Goal: Information Seeking & Learning: Find specific fact

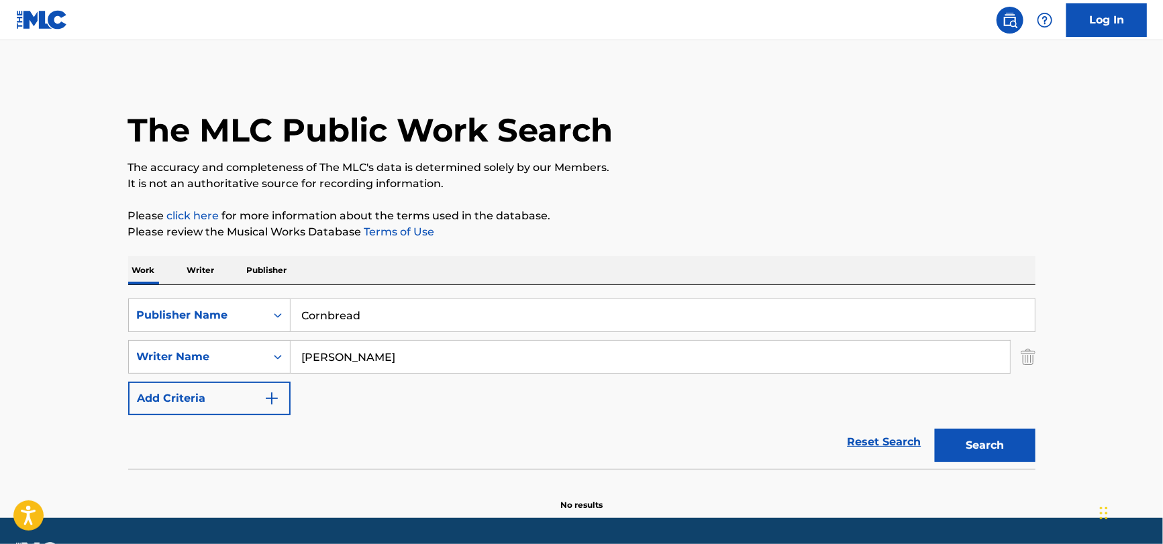
click at [432, 321] on input "Cornbread" at bounding box center [663, 315] width 744 height 32
drag, startPoint x: 516, startPoint y: 319, endPoint x: 397, endPoint y: 318, distance: 118.8
click at [397, 318] on input "Don't Know Why by Jesse Harris" at bounding box center [663, 315] width 744 height 32
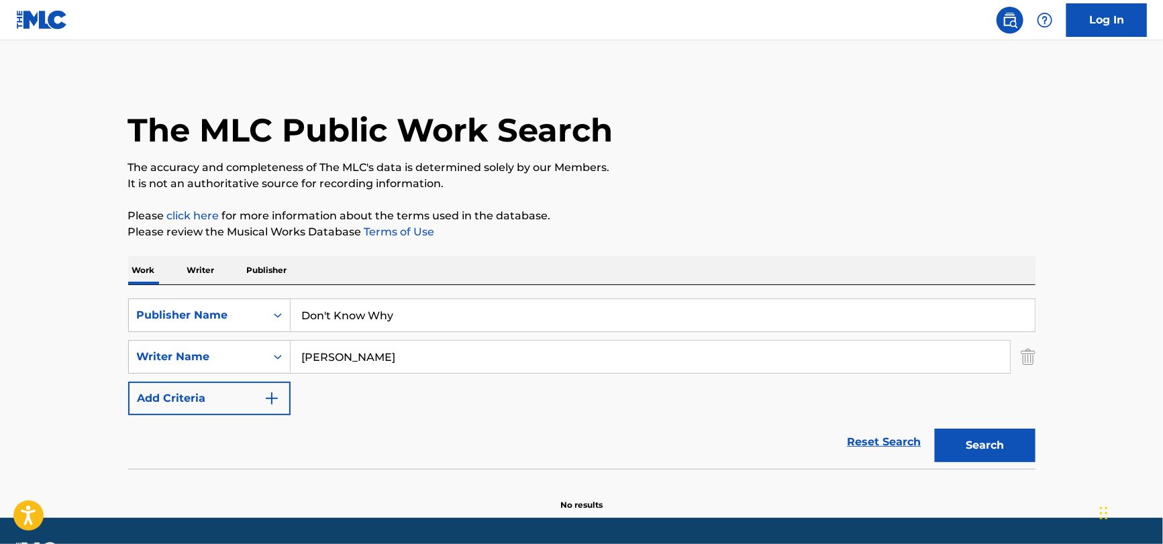
type input "Don't Know Why"
drag, startPoint x: 394, startPoint y: 356, endPoint x: -47, endPoint y: 363, distance: 441.0
click at [0, 363] on html "Accessibility Screen-Reader Guide, Feedback, and Issue Reporting | New window C…" at bounding box center [581, 272] width 1163 height 544
paste input "Don't Know Why by Jesse Harris"
drag, startPoint x: 444, startPoint y: 354, endPoint x: -194, endPoint y: 385, distance: 639.0
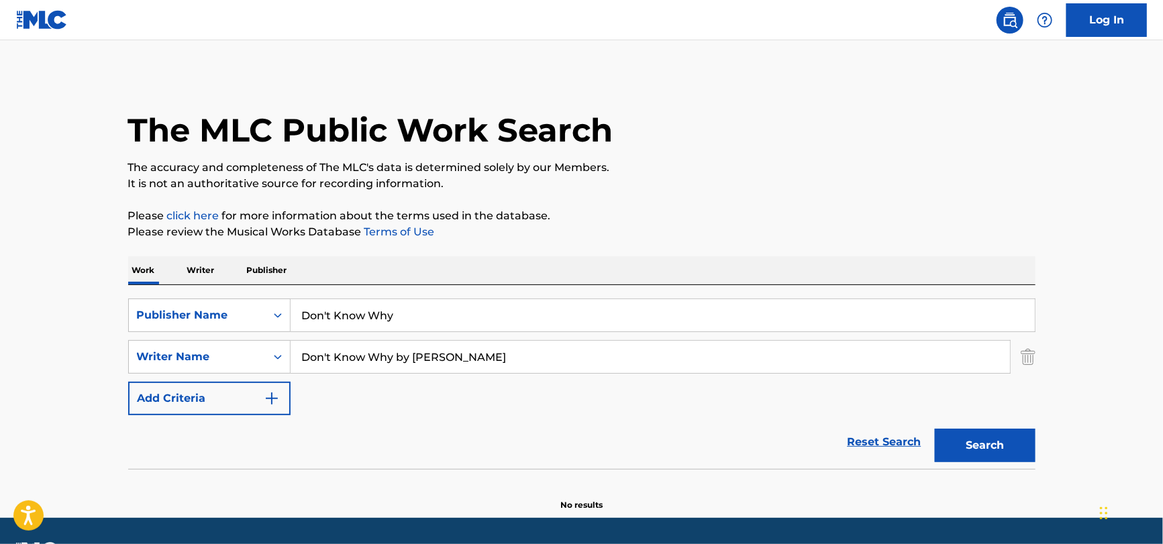
click at [0, 385] on html "Accessibility Screen-Reader Guide, Feedback, and Issue Reporting | New window C…" at bounding box center [581, 272] width 1163 height 544
type input "Harris"
click at [935, 429] on button "Search" at bounding box center [985, 446] width 101 height 34
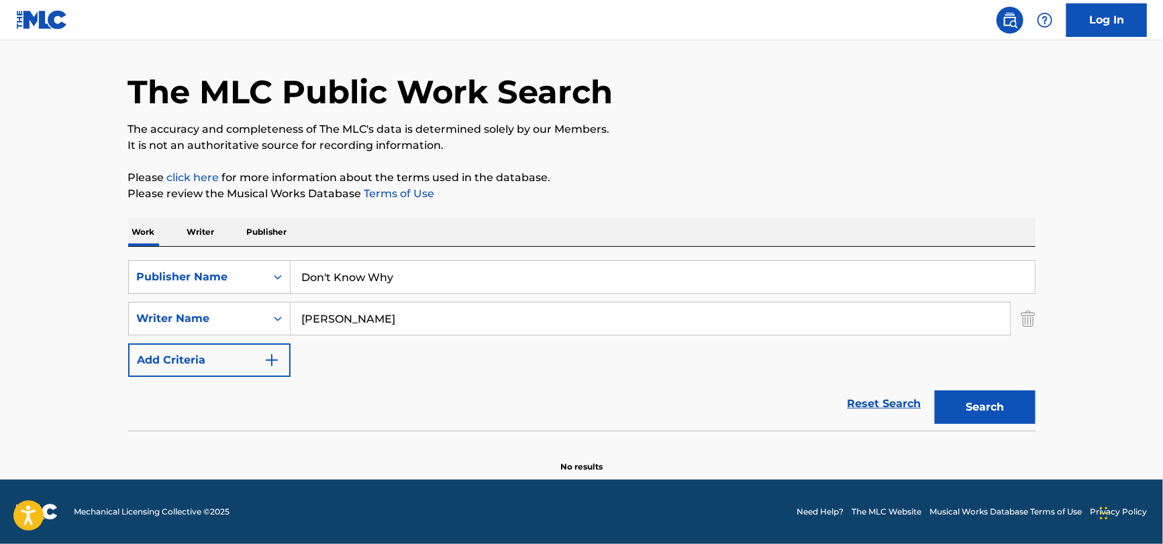
drag, startPoint x: 419, startPoint y: 268, endPoint x: 86, endPoint y: 283, distance: 333.2
click at [60, 290] on main "The MLC Public Work Search The accuracy and completeness of The MLC's data is d…" at bounding box center [581, 241] width 1163 height 478
paste input "Takedown"
type input "Takedown"
click at [357, 312] on input "Harris" at bounding box center [650, 319] width 719 height 32
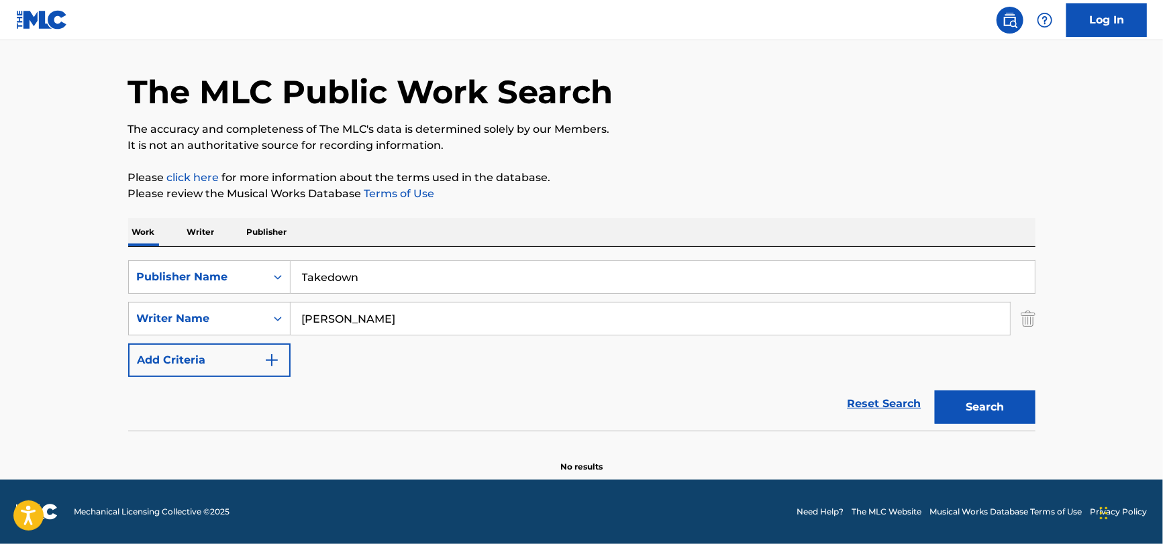
click at [357, 312] on input "Harris" at bounding box center [650, 319] width 719 height 32
paste input "Eisendrath"
click at [935, 391] on button "Search" at bounding box center [985, 408] width 101 height 34
click at [403, 318] on input "Eisendrath" at bounding box center [650, 319] width 719 height 32
click at [403, 316] on input "Eisendrath" at bounding box center [650, 319] width 719 height 32
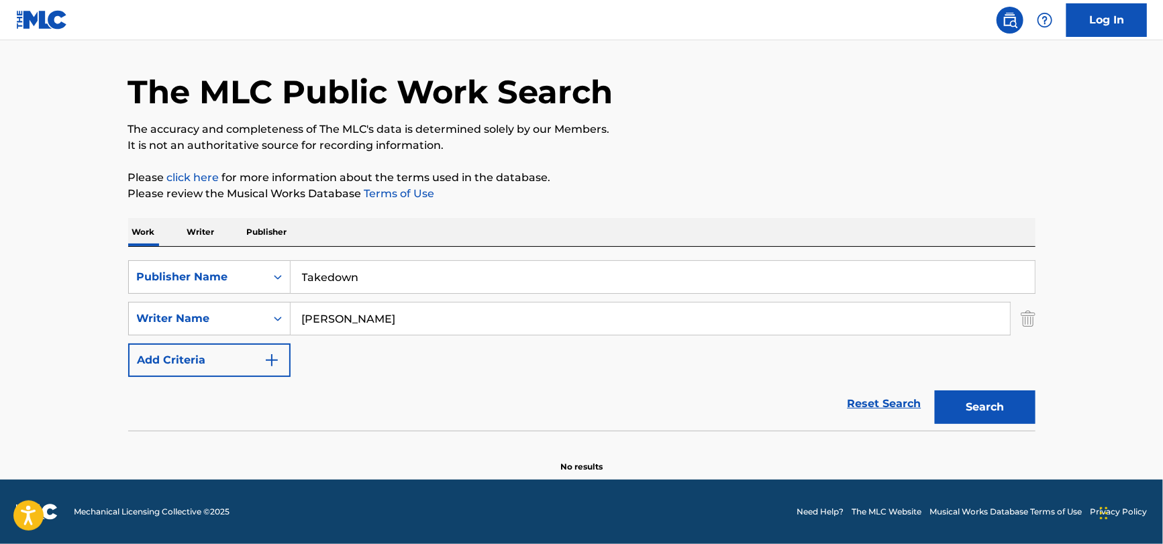
click at [403, 316] on input "Eisendrath" at bounding box center [650, 319] width 719 height 32
paste input "[PERSON_NAME]"
type input "[PERSON_NAME]"
click at [446, 274] on input "Takedown" at bounding box center [663, 277] width 744 height 32
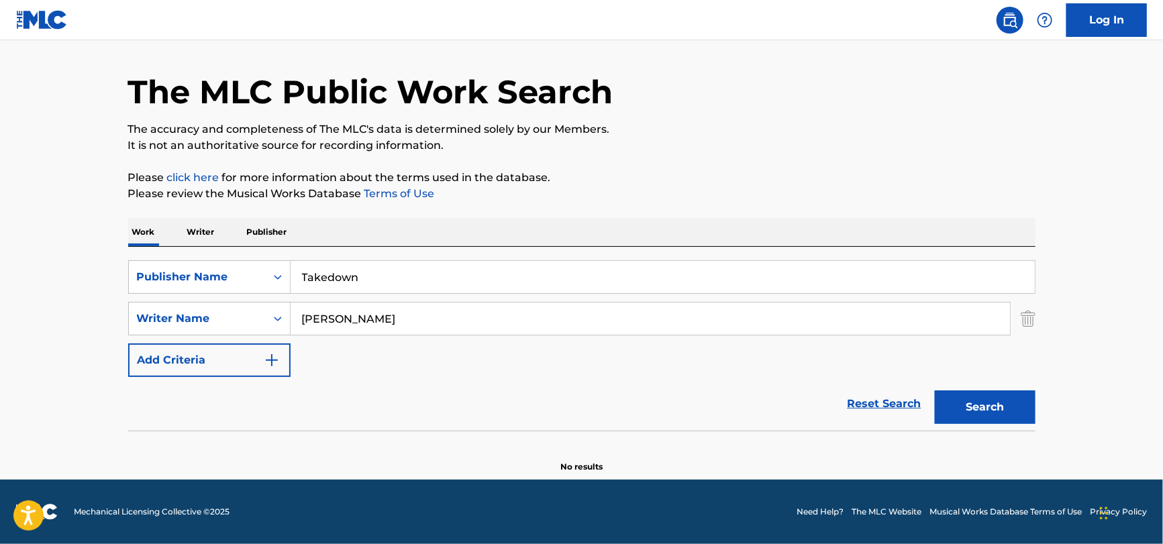
click at [446, 274] on input "Takedown" at bounding box center [663, 277] width 744 height 32
paste input "Summer Upt"
type input "Summer Uptown"
click at [935, 391] on button "Search" at bounding box center [985, 408] width 101 height 34
click at [406, 324] on input "[PERSON_NAME]" at bounding box center [650, 319] width 719 height 32
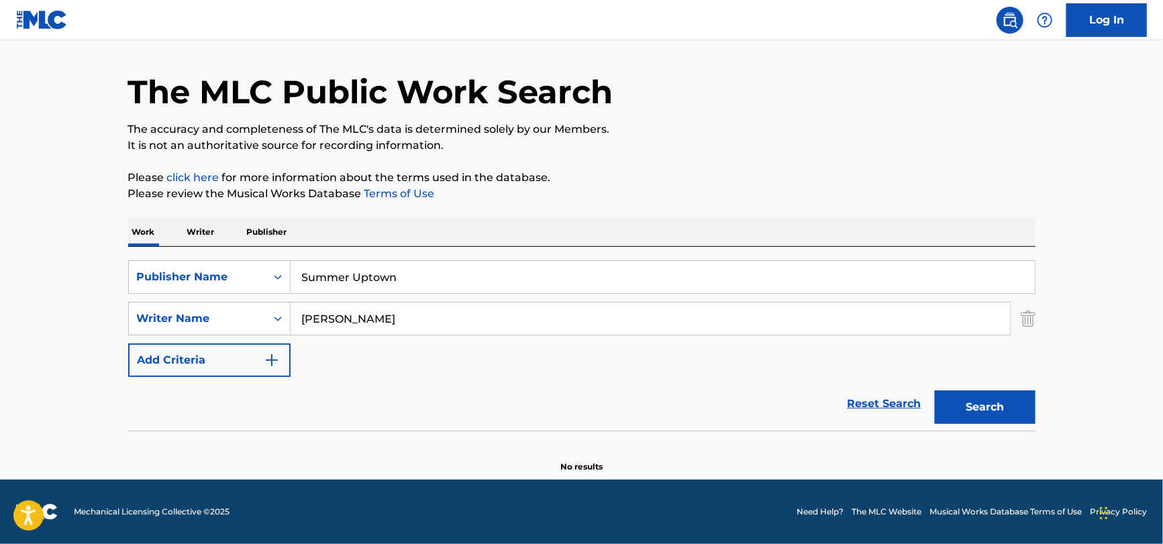
click at [935, 391] on button "Search" at bounding box center [985, 408] width 101 height 34
click at [383, 305] on input "[PERSON_NAME]" at bounding box center [650, 319] width 719 height 32
paste input "Burke"
type input "Burke"
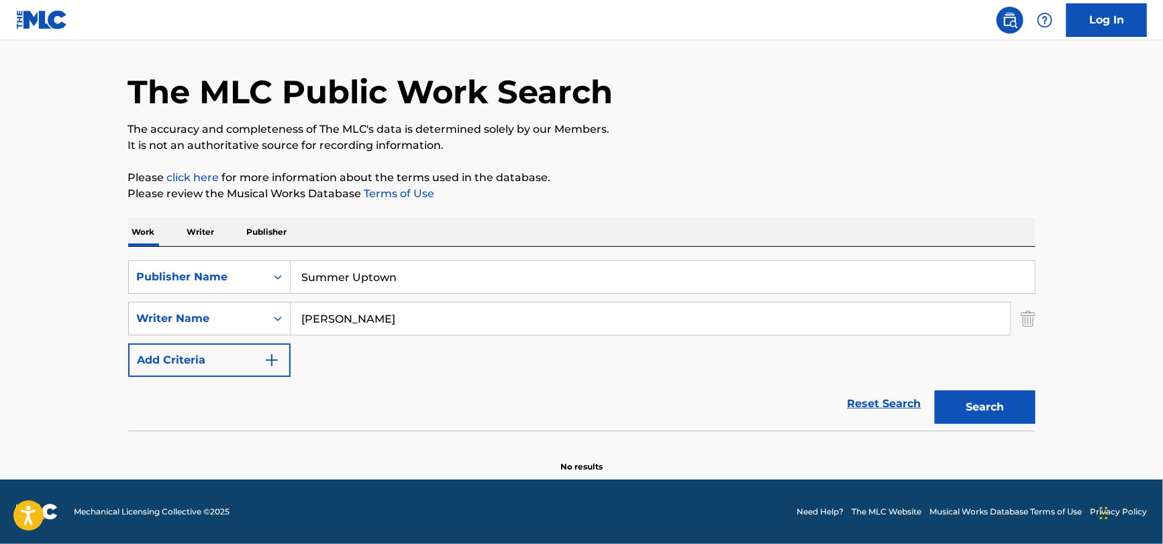
click at [972, 423] on div "Search" at bounding box center [981, 404] width 107 height 54
click at [972, 411] on button "Search" at bounding box center [985, 408] width 101 height 34
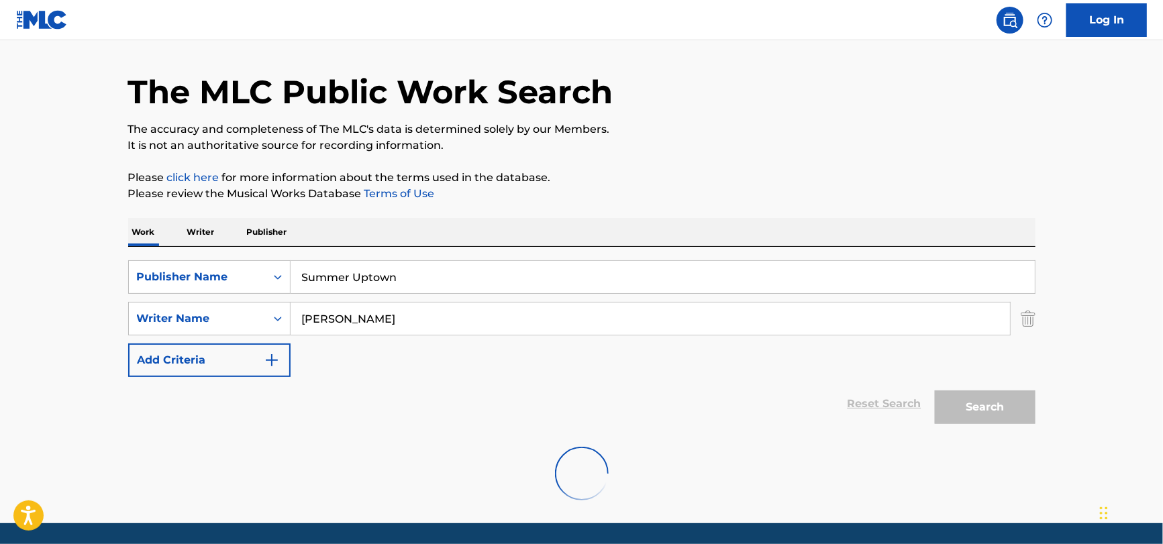
scroll to position [0, 0]
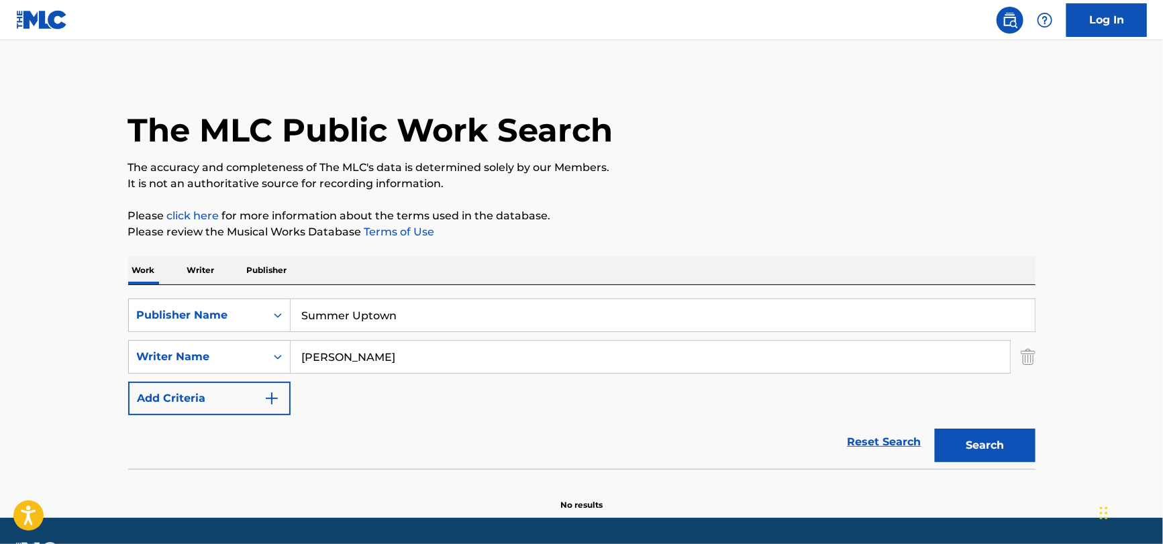
drag, startPoint x: 440, startPoint y: 272, endPoint x: 444, endPoint y: 297, distance: 24.5
click at [443, 286] on div "Work Writer Publisher SearchWithCriteria2ccfdfde-6bf1-4674-9ea4-9e8d324db350 Pu…" at bounding box center [581, 383] width 907 height 255
click at [439, 308] on input "Summer Uptown" at bounding box center [663, 315] width 744 height 32
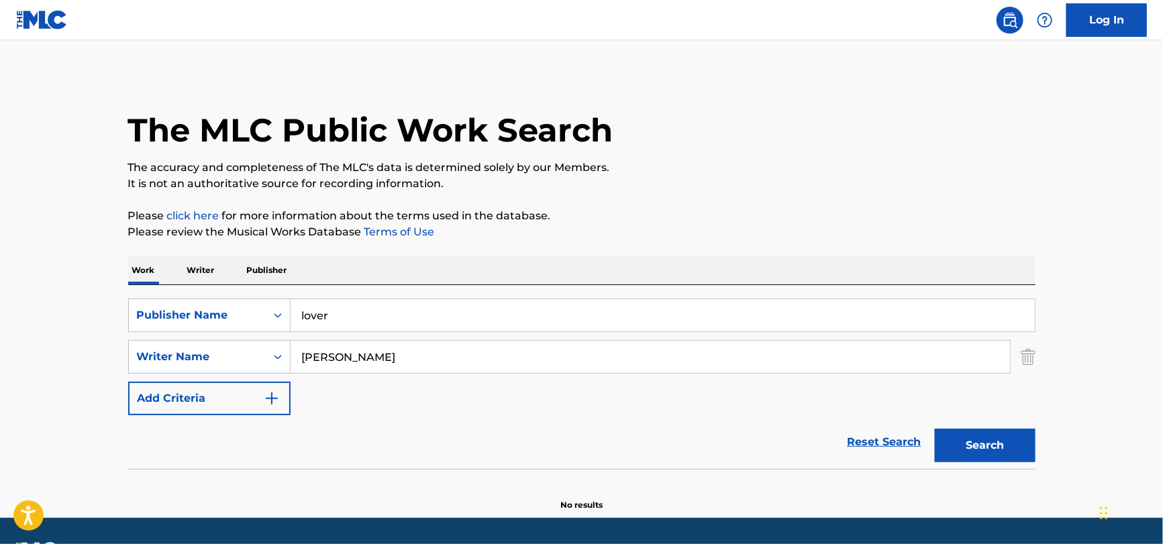
type input "lover"
click at [428, 369] on input "Burke" at bounding box center [650, 357] width 719 height 32
click at [428, 368] on input "Burke" at bounding box center [650, 357] width 719 height 32
click at [429, 366] on input "Burke" at bounding box center [650, 357] width 719 height 32
click at [457, 345] on div "SearchWithCriteria2ccfdfde-6bf1-4674-9ea4-9e8d324db350 Publisher Name lover Sea…" at bounding box center [581, 377] width 907 height 184
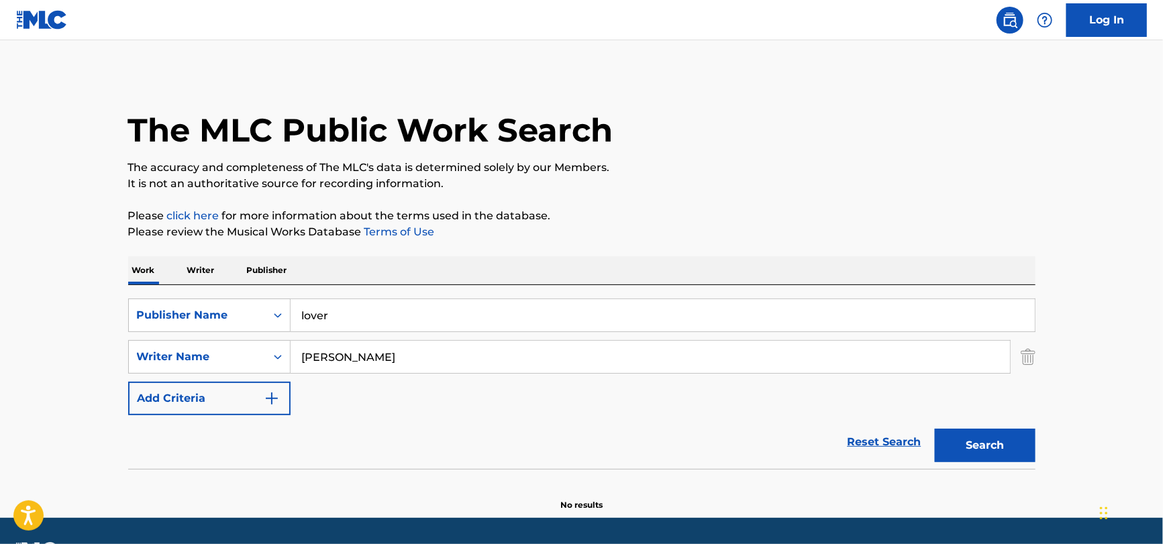
click at [425, 357] on input "Burke" at bounding box center [650, 357] width 719 height 32
type input "swift"
click at [935, 429] on button "Search" at bounding box center [985, 446] width 101 height 34
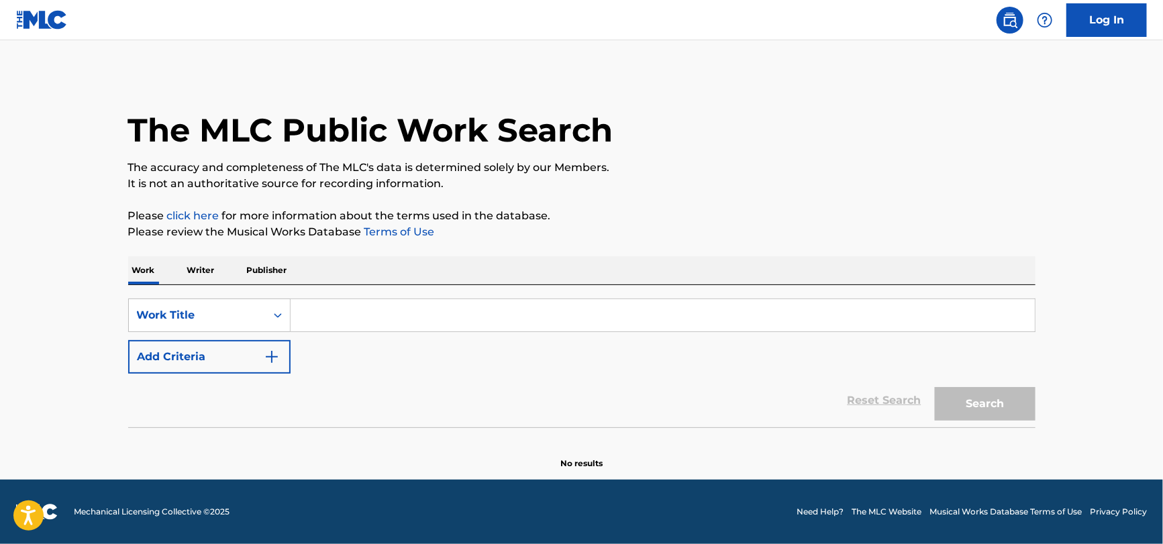
click at [436, 321] on input "Search Form" at bounding box center [663, 315] width 744 height 32
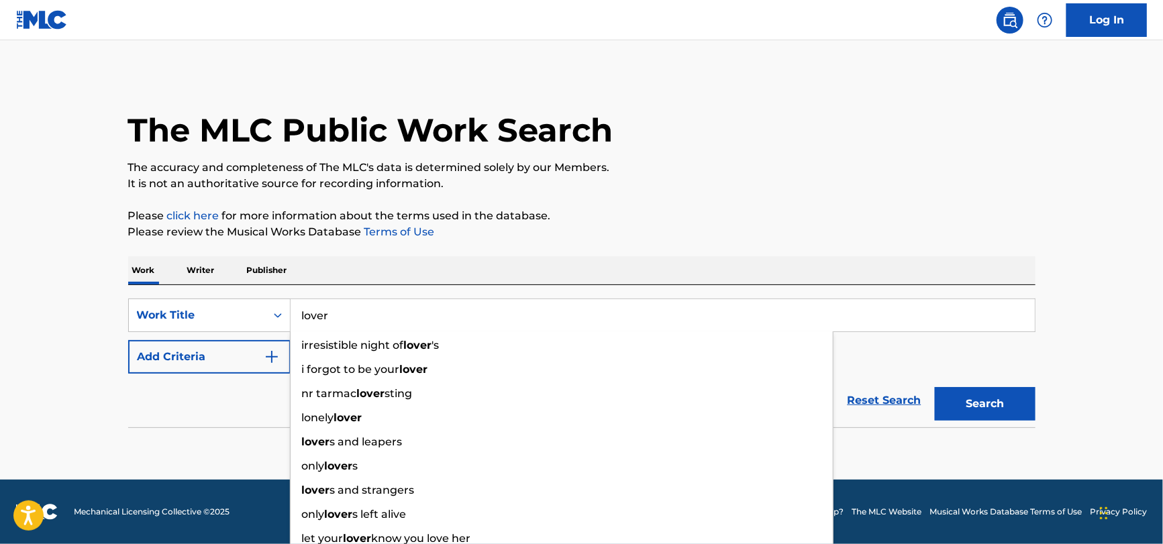
type input "lover"
click at [81, 397] on main "The MLC Public Work Search The accuracy and completeness of The MLC's data is d…" at bounding box center [581, 260] width 1163 height 440
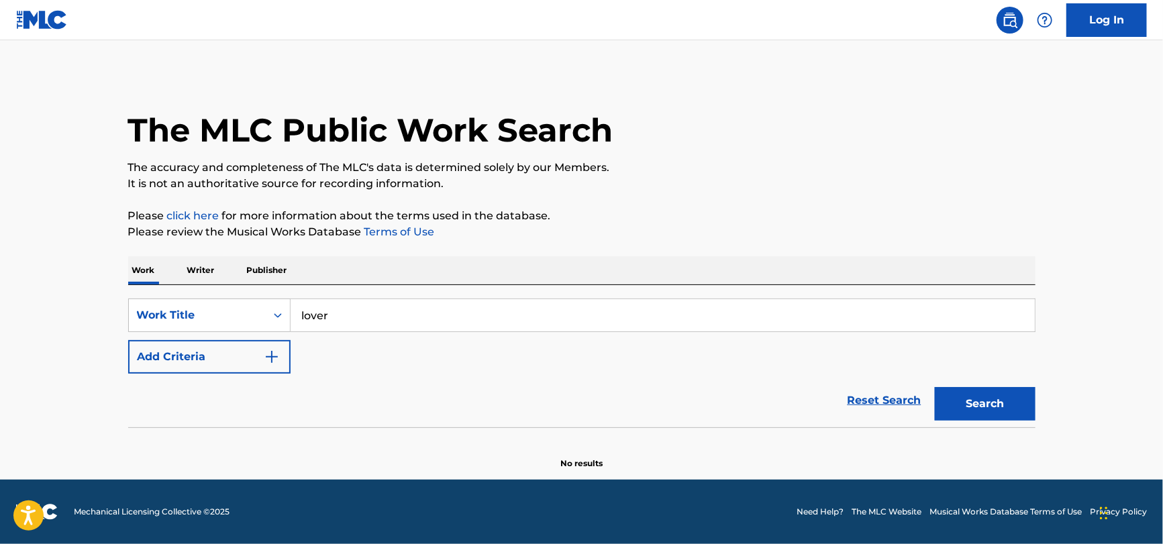
click at [184, 348] on button "Add Criteria" at bounding box center [209, 357] width 162 height 34
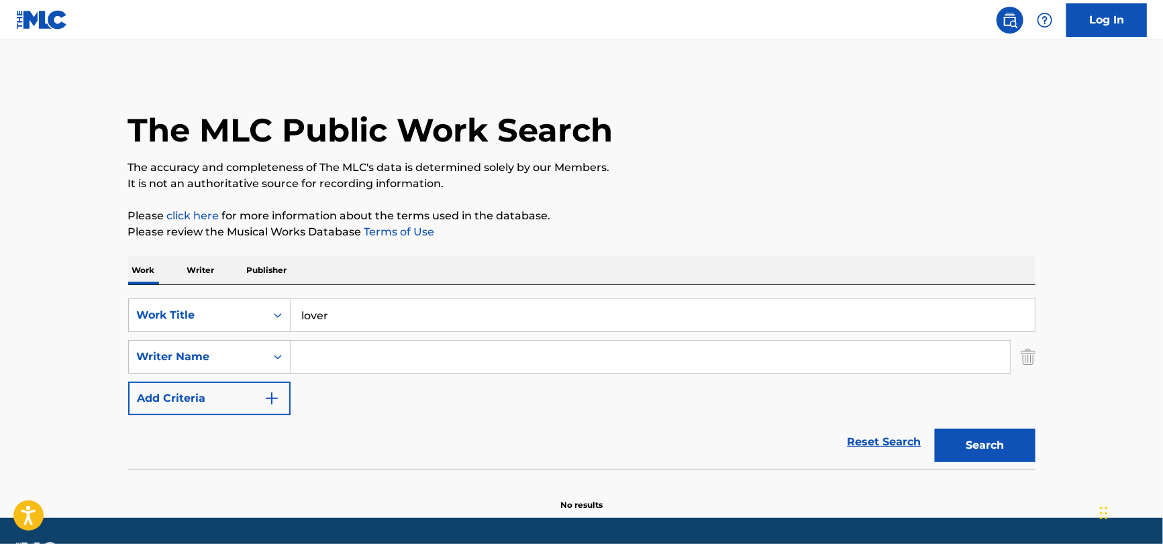
click at [354, 362] on input "Search Form" at bounding box center [650, 357] width 719 height 32
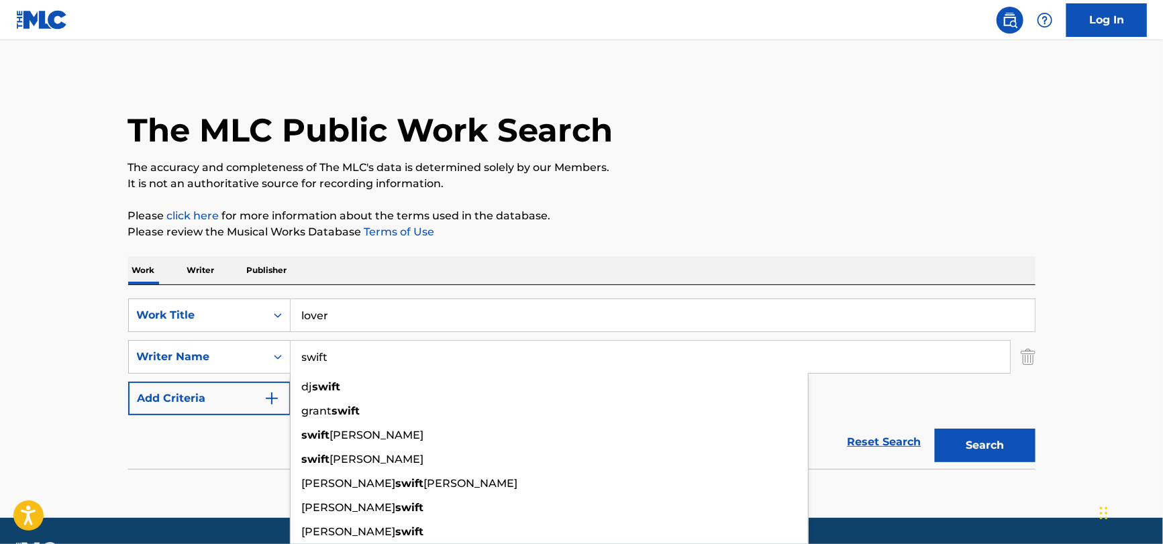
type input "swift"
click at [935, 429] on button "Search" at bounding box center [985, 446] width 101 height 34
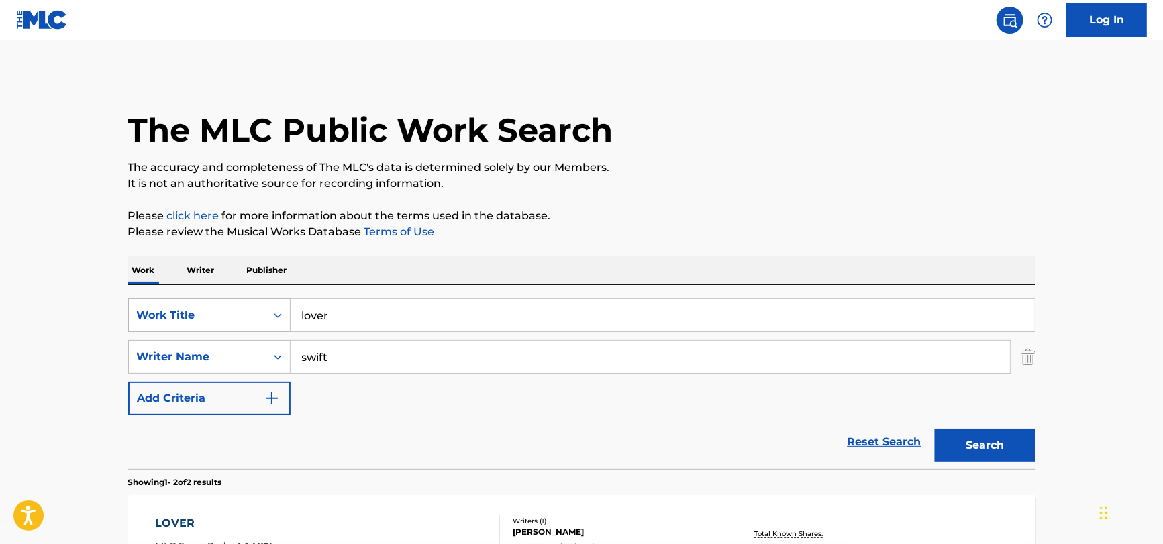
drag, startPoint x: 380, startPoint y: 326, endPoint x: 136, endPoint y: 325, distance: 244.3
click at [124, 331] on div "The MLC Public Work Search The accuracy and completeness of The MLC's data is d…" at bounding box center [582, 419] width 940 height 691
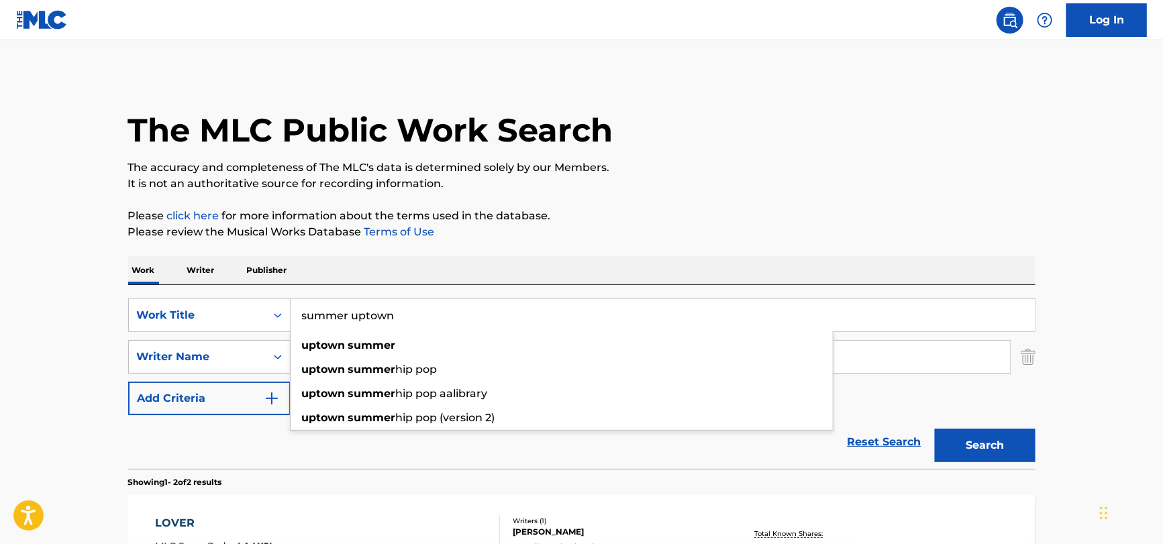
type input "summer uptown"
click at [90, 348] on main "The MLC Public Work Search The accuracy and completeness of The MLC's data is d…" at bounding box center [581, 405] width 1163 height 731
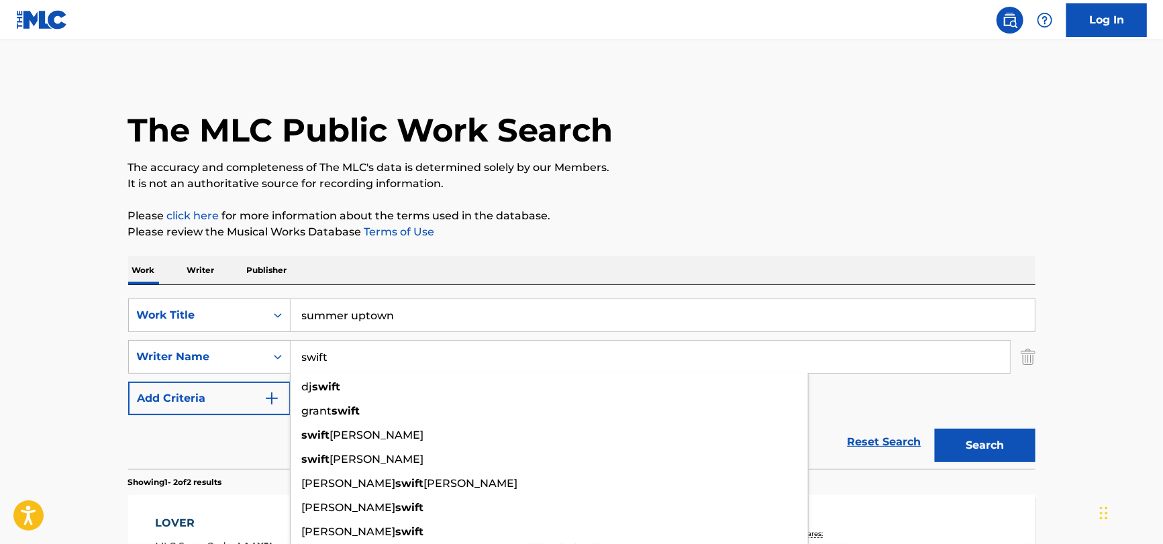
click at [381, 369] on input "swift" at bounding box center [650, 357] width 719 height 32
click at [381, 370] on input "swift" at bounding box center [650, 357] width 719 height 32
paste input "[PERSON_NAME]"
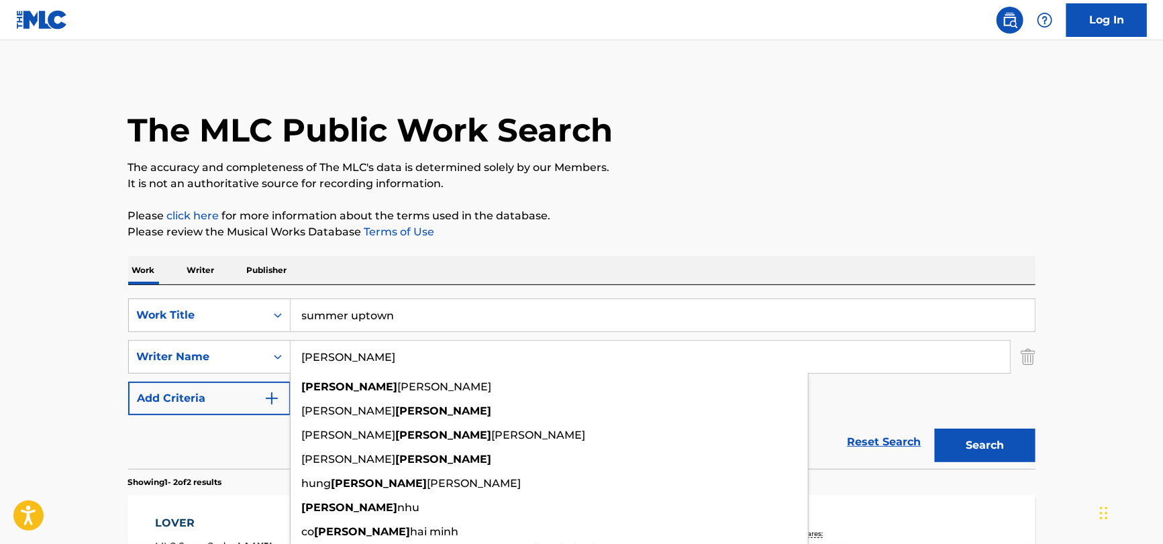
type input "[PERSON_NAME]"
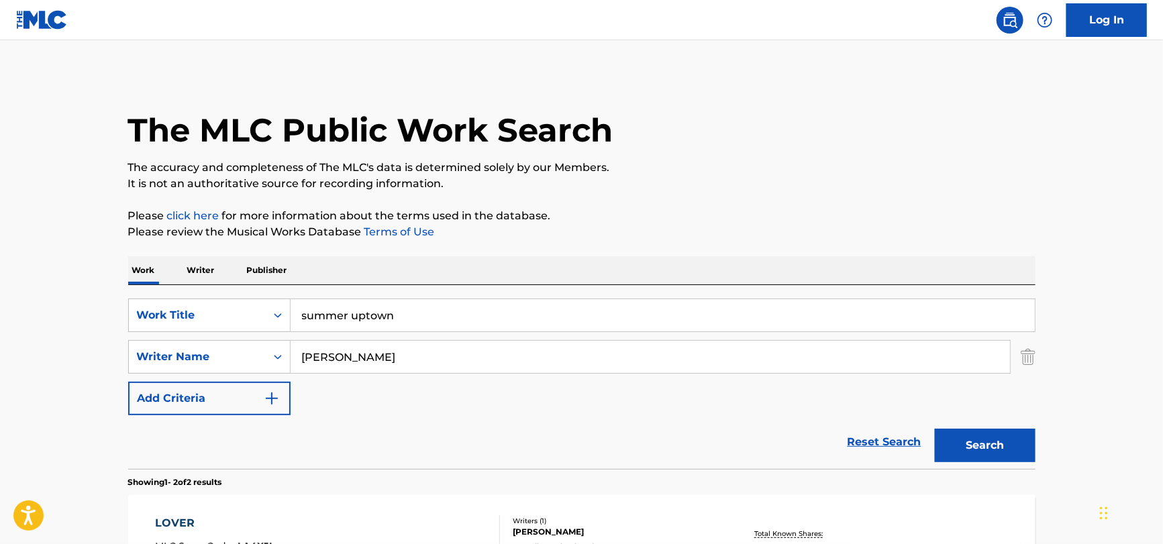
click at [197, 429] on div "Reset Search Search" at bounding box center [581, 442] width 907 height 54
click at [970, 444] on button "Search" at bounding box center [985, 446] width 101 height 34
click at [440, 307] on input "summer uptown" at bounding box center [663, 315] width 744 height 32
click at [434, 311] on input "summer uptown" at bounding box center [663, 315] width 744 height 32
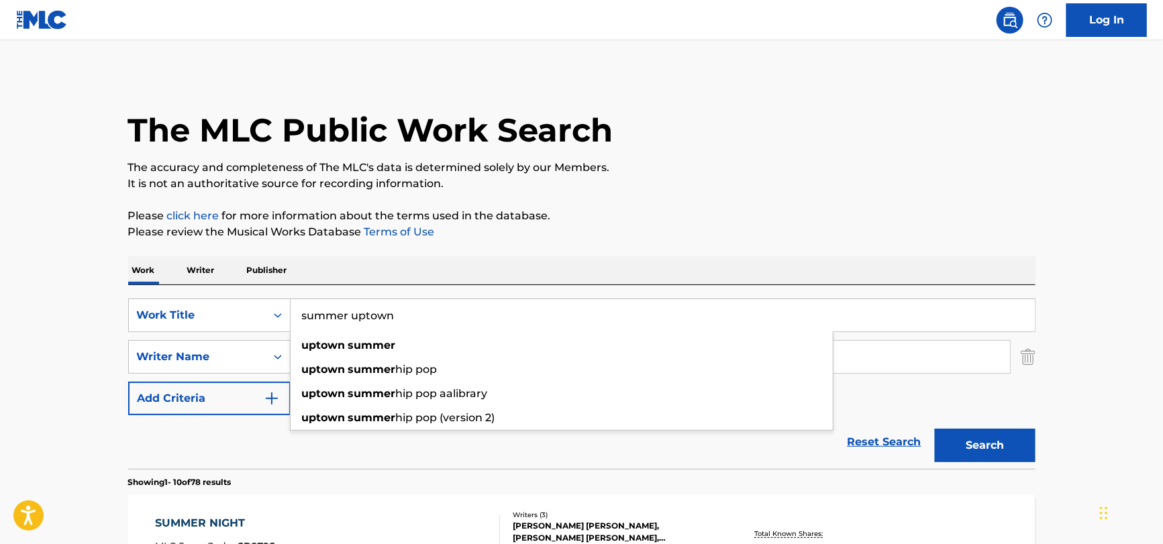
click at [434, 312] on input "summer uptown" at bounding box center [663, 315] width 744 height 32
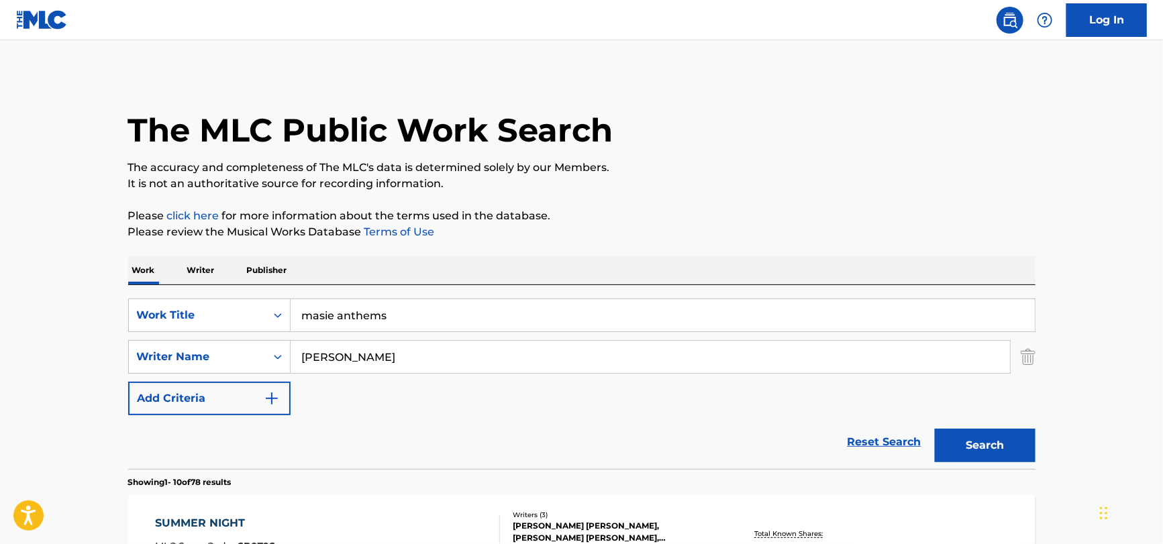
type input "masie anthems"
click at [405, 367] on input "[PERSON_NAME]" at bounding box center [650, 357] width 719 height 32
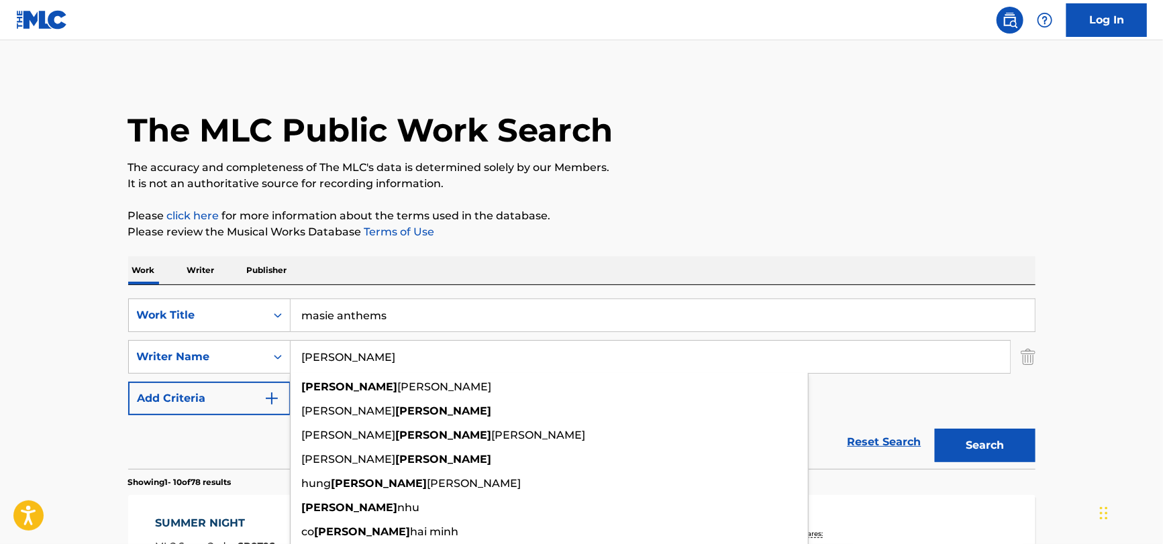
click at [405, 366] on input "[PERSON_NAME]" at bounding box center [650, 357] width 719 height 32
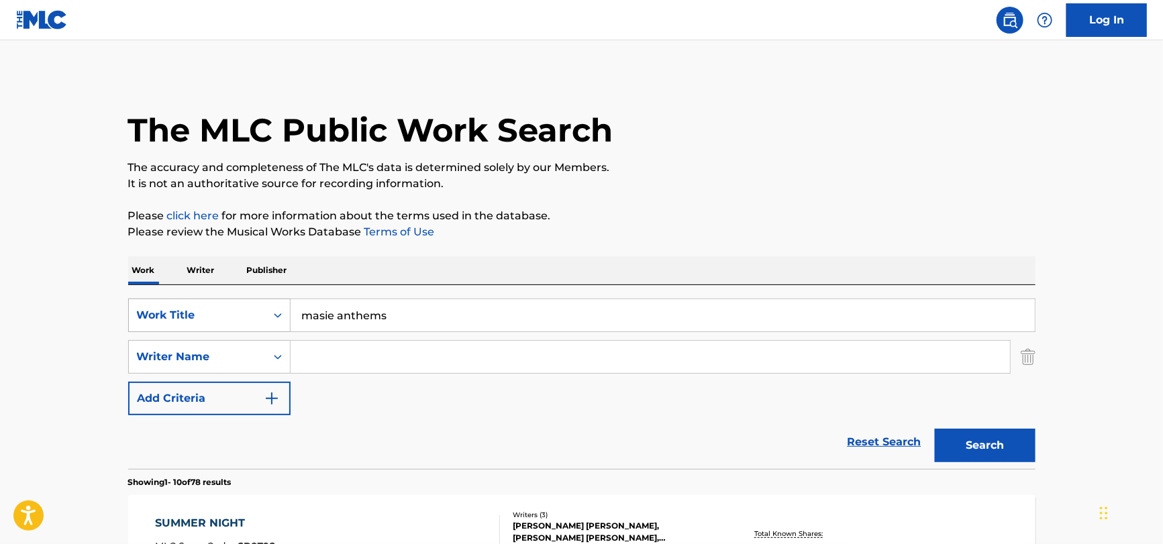
click at [203, 308] on div "Work Title" at bounding box center [197, 315] width 121 height 16
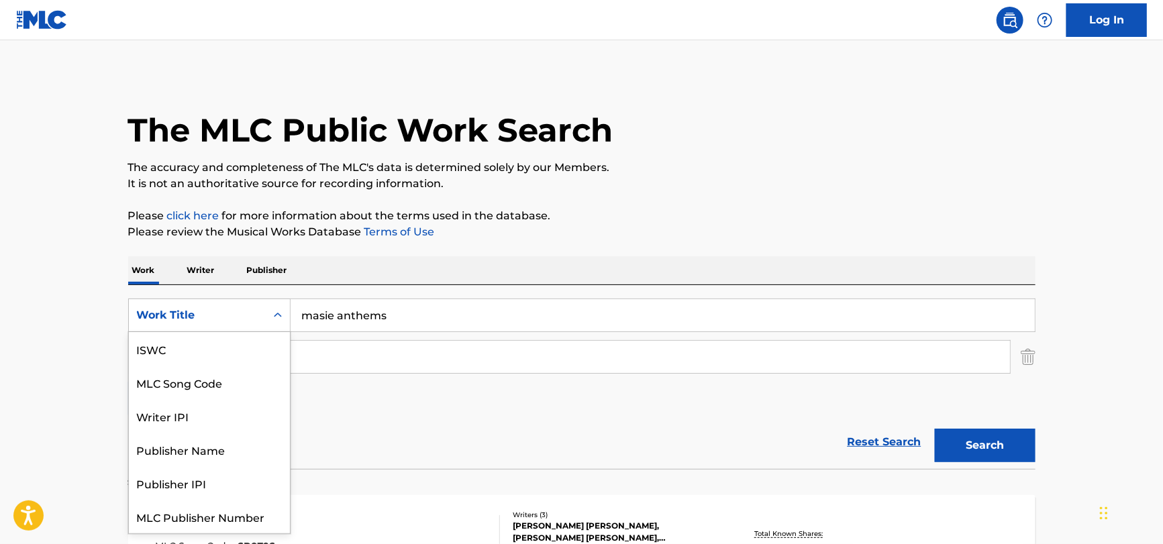
scroll to position [33, 0]
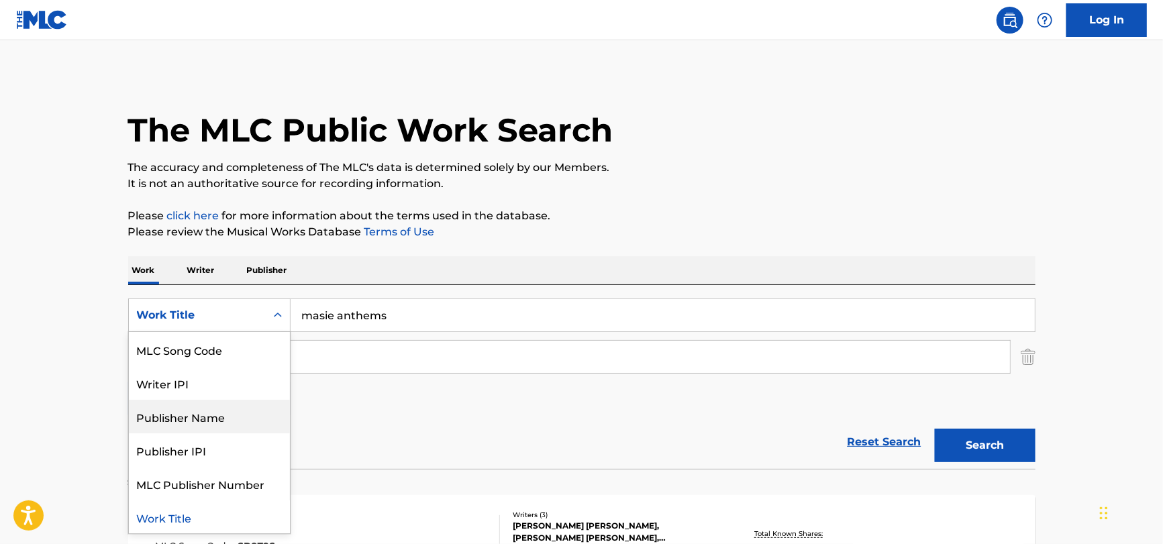
click at [193, 409] on div "Publisher Name" at bounding box center [209, 417] width 161 height 34
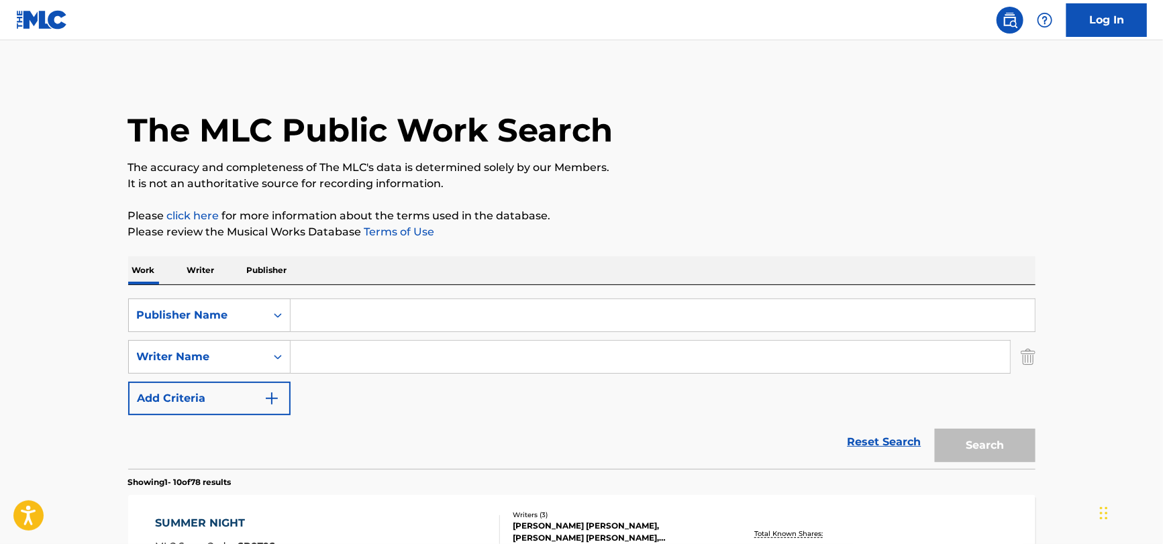
click at [319, 314] on input "Search Form" at bounding box center [663, 315] width 744 height 32
click at [935, 429] on button "Search" at bounding box center [985, 446] width 101 height 34
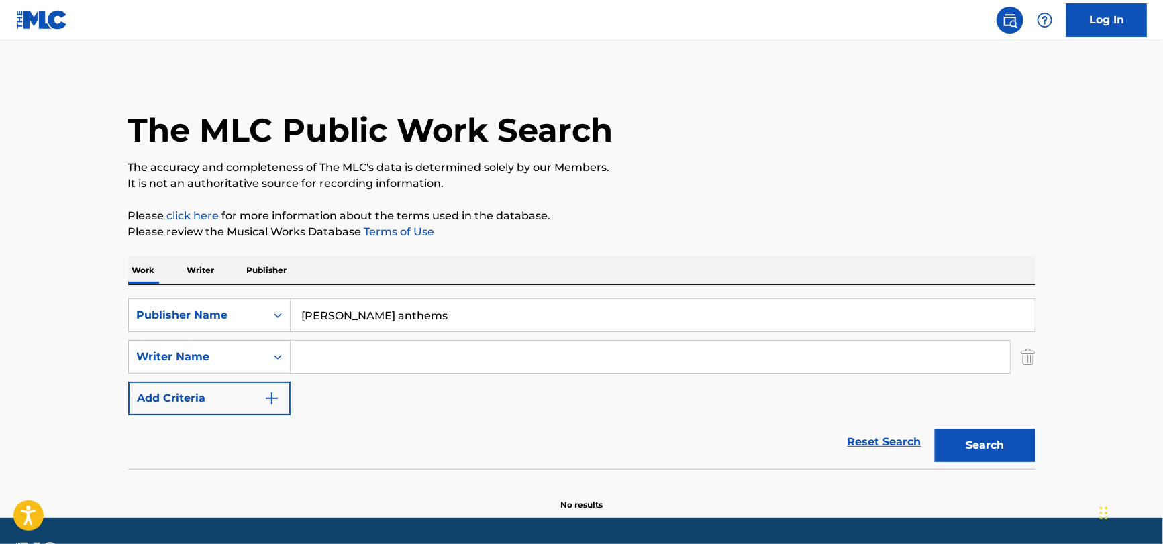
click at [389, 313] on input "[PERSON_NAME] anthems" at bounding box center [663, 315] width 744 height 32
click at [403, 315] on input "[PERSON_NAME] anthems" at bounding box center [663, 315] width 744 height 32
click at [403, 314] on input "[PERSON_NAME] anthems" at bounding box center [663, 315] width 744 height 32
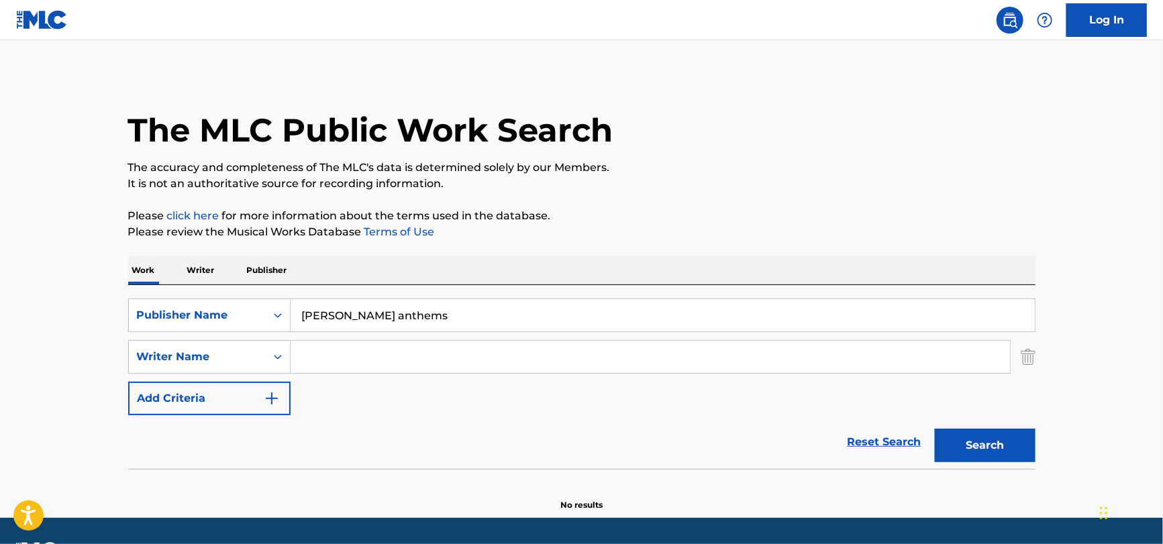
click at [403, 314] on input "[PERSON_NAME] anthems" at bounding box center [663, 315] width 744 height 32
paste input "Maisie Anthems | Discog"
click at [418, 315] on input "Maisie Anthems | Discogs" at bounding box center [663, 315] width 744 height 32
click at [408, 313] on input "Maisie Anthems" at bounding box center [663, 315] width 744 height 32
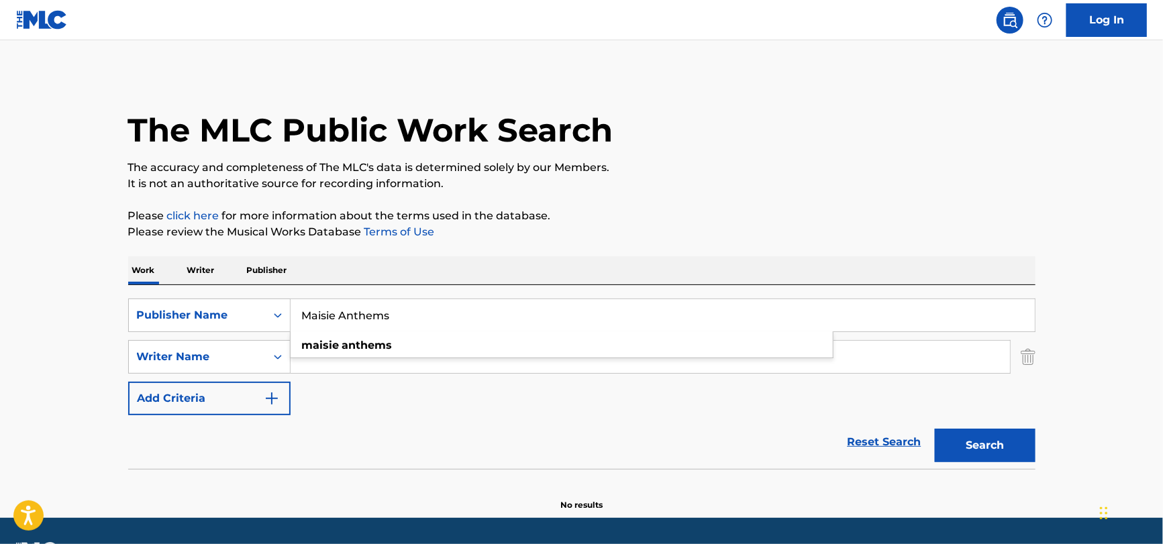
click at [408, 313] on input "Maisie Anthems" at bounding box center [663, 315] width 744 height 32
type input "Maisie Anthems"
drag, startPoint x: 317, startPoint y: 423, endPoint x: 460, endPoint y: 403, distance: 143.7
click at [319, 423] on div "Reset Search Search" at bounding box center [581, 442] width 907 height 54
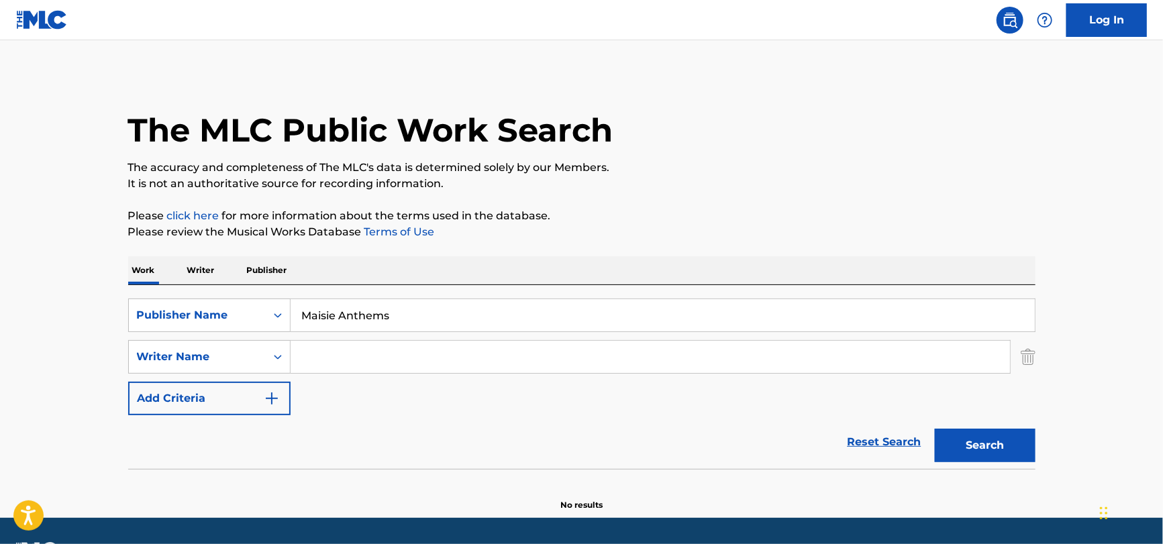
click at [958, 442] on button "Search" at bounding box center [985, 446] width 101 height 34
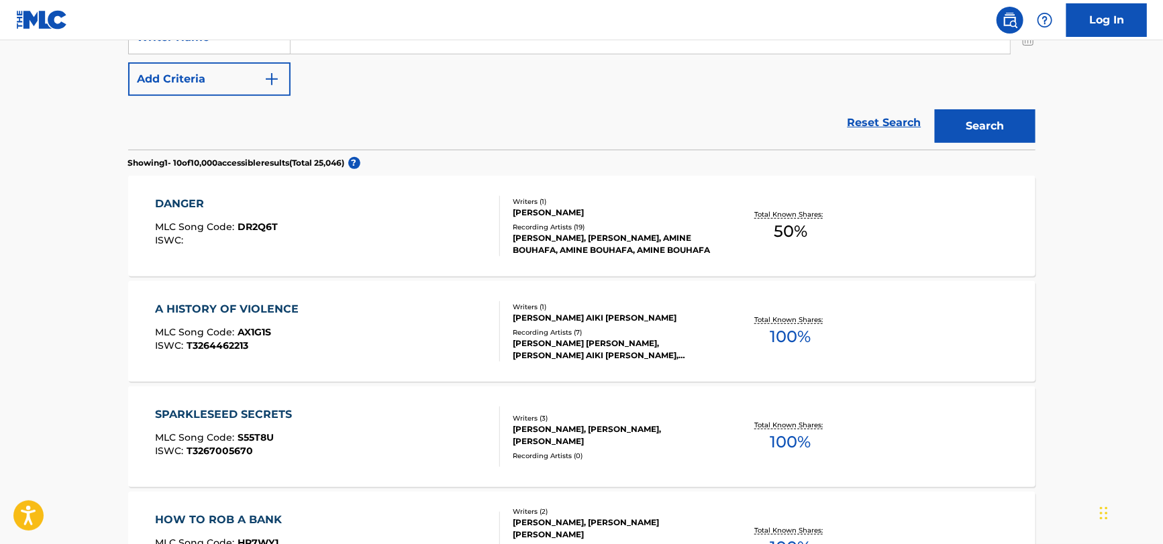
scroll to position [335, 0]
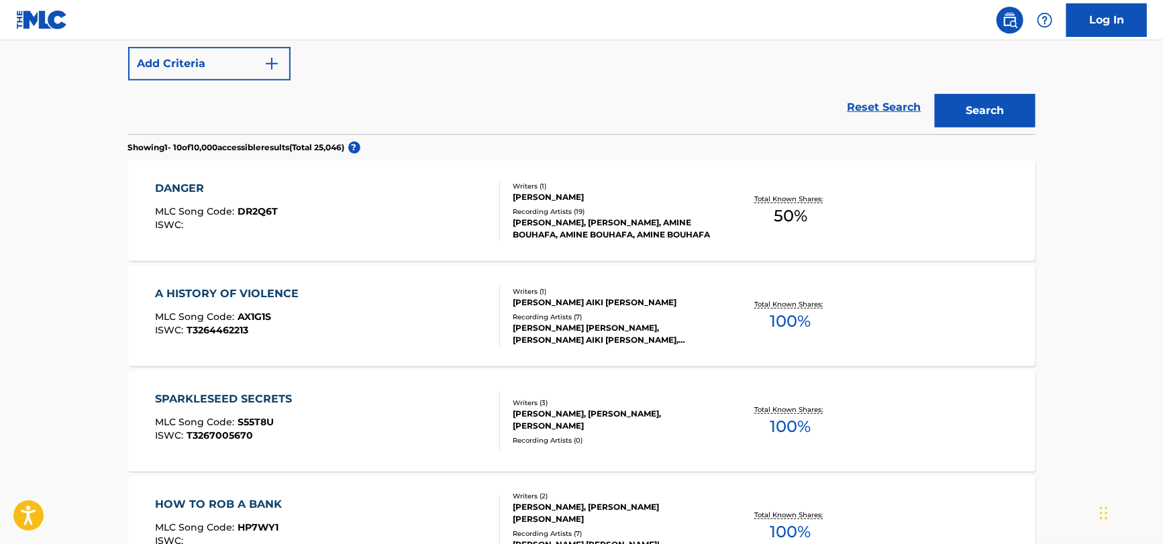
click at [429, 211] on div "DANGER MLC Song Code : DR2Q6T ISWC :" at bounding box center [327, 211] width 345 height 60
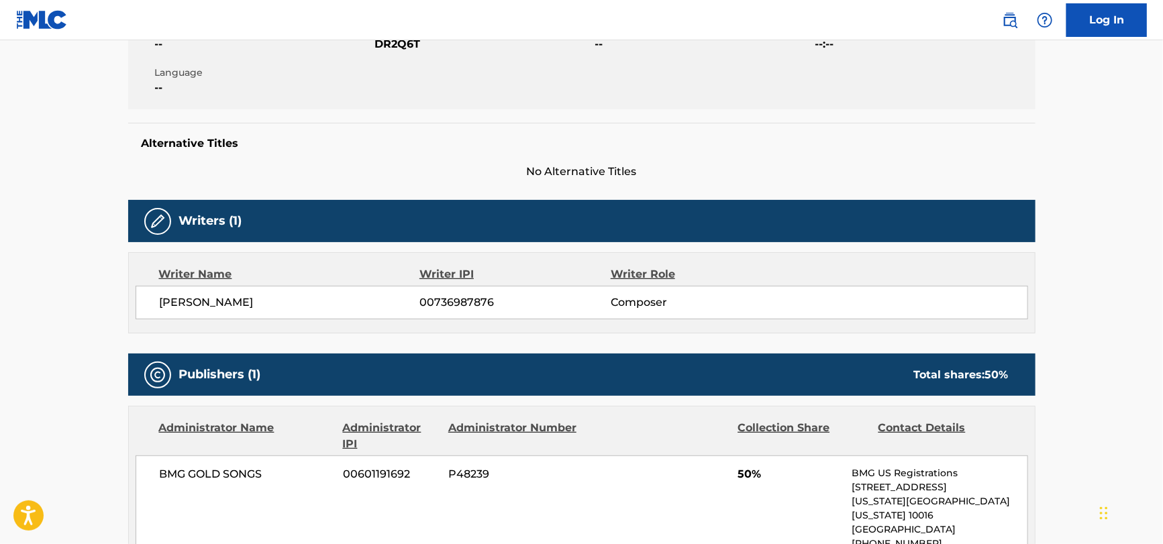
scroll to position [268, 0]
